Goal: Navigation & Orientation: Find specific page/section

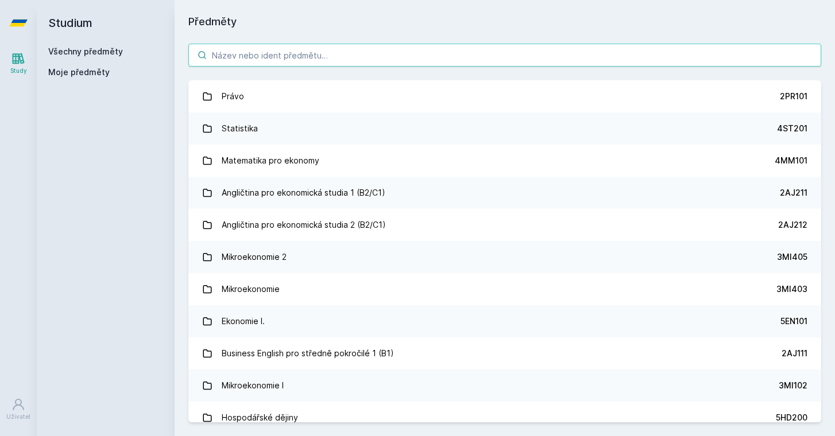
click at [314, 55] on input "search" at bounding box center [504, 55] width 633 height 23
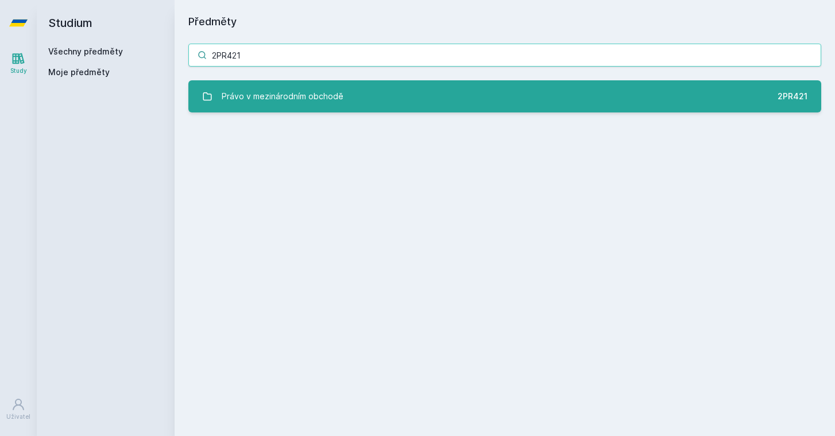
type input "2PR421"
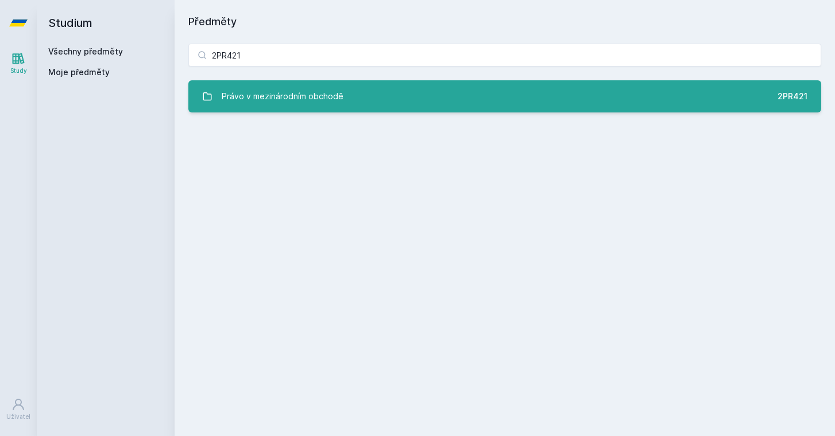
click at [337, 104] on div "Právo v mezinárodním obchodě" at bounding box center [283, 96] width 122 height 23
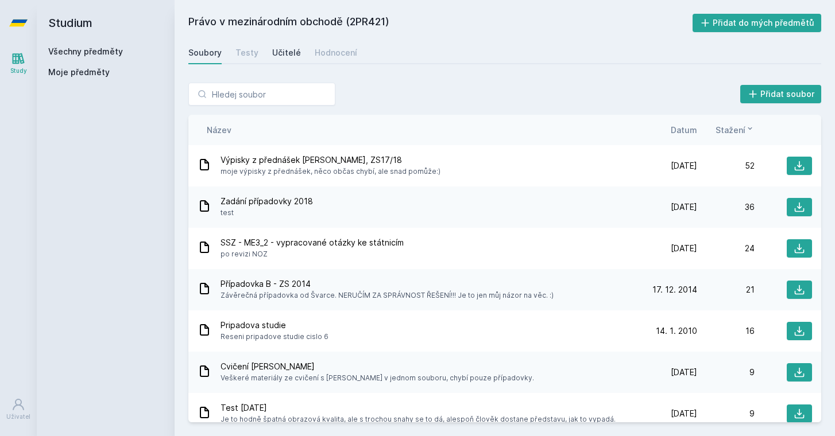
click at [289, 55] on div "Učitelé" at bounding box center [286, 52] width 29 height 11
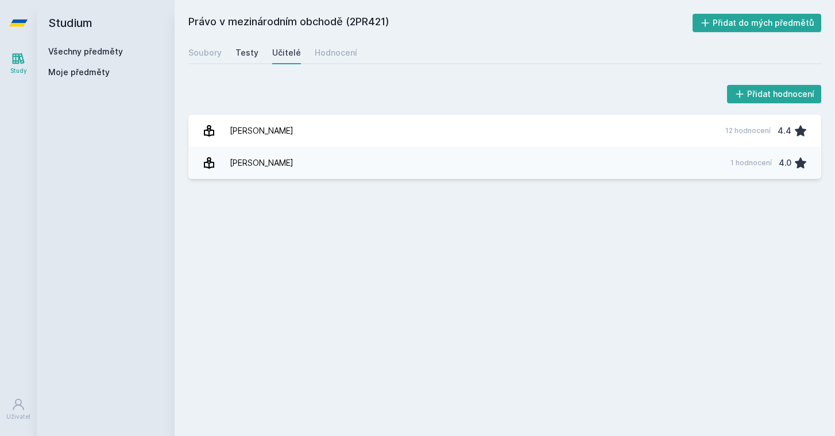
click at [253, 53] on div "Testy" at bounding box center [246, 52] width 23 height 11
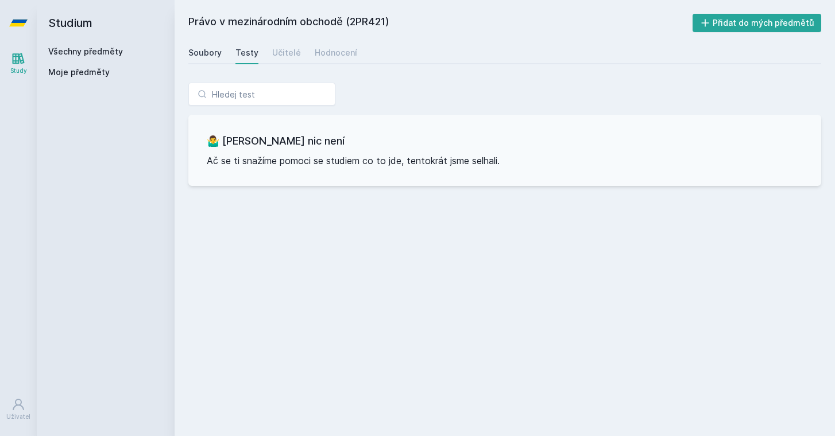
click at [218, 51] on div "Soubory" at bounding box center [204, 52] width 33 height 11
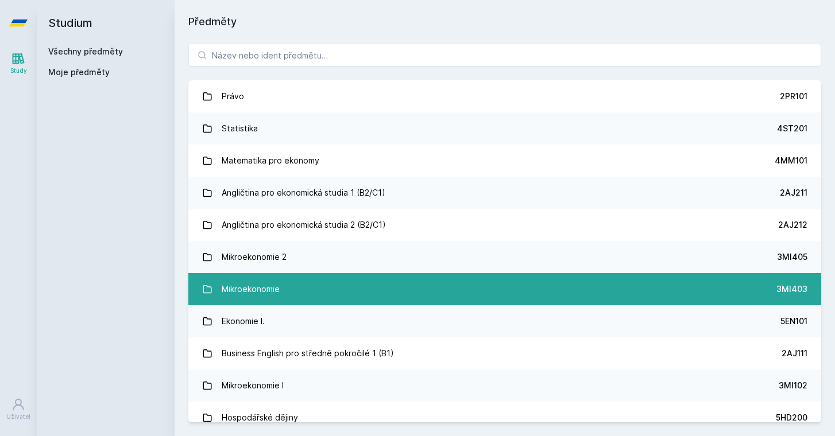
click at [243, 288] on div "Mikroekonomie" at bounding box center [251, 289] width 58 height 23
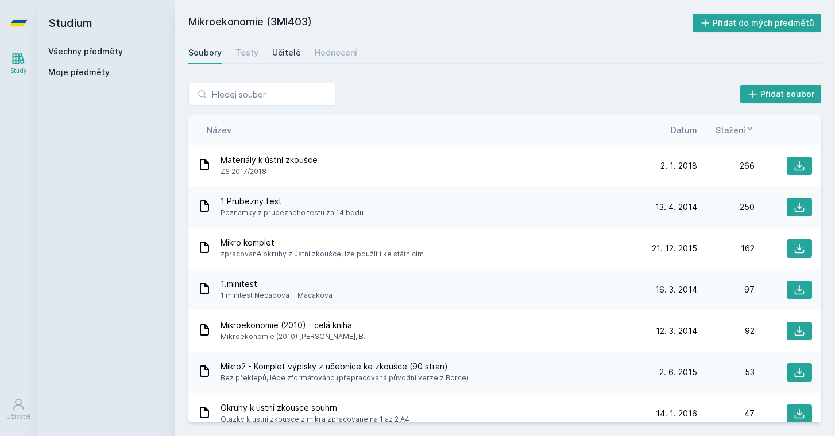
click at [278, 55] on div "Učitelé" at bounding box center [286, 52] width 29 height 11
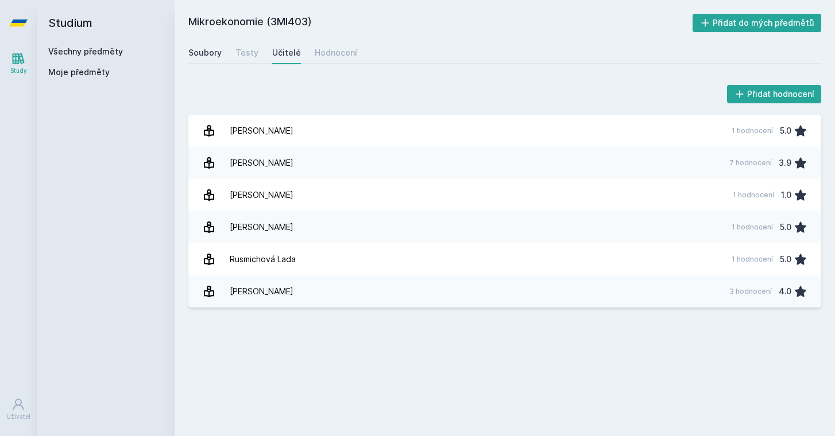
click at [213, 58] on div "Soubory" at bounding box center [204, 52] width 33 height 11
